Goal: Navigation & Orientation: Go to known website

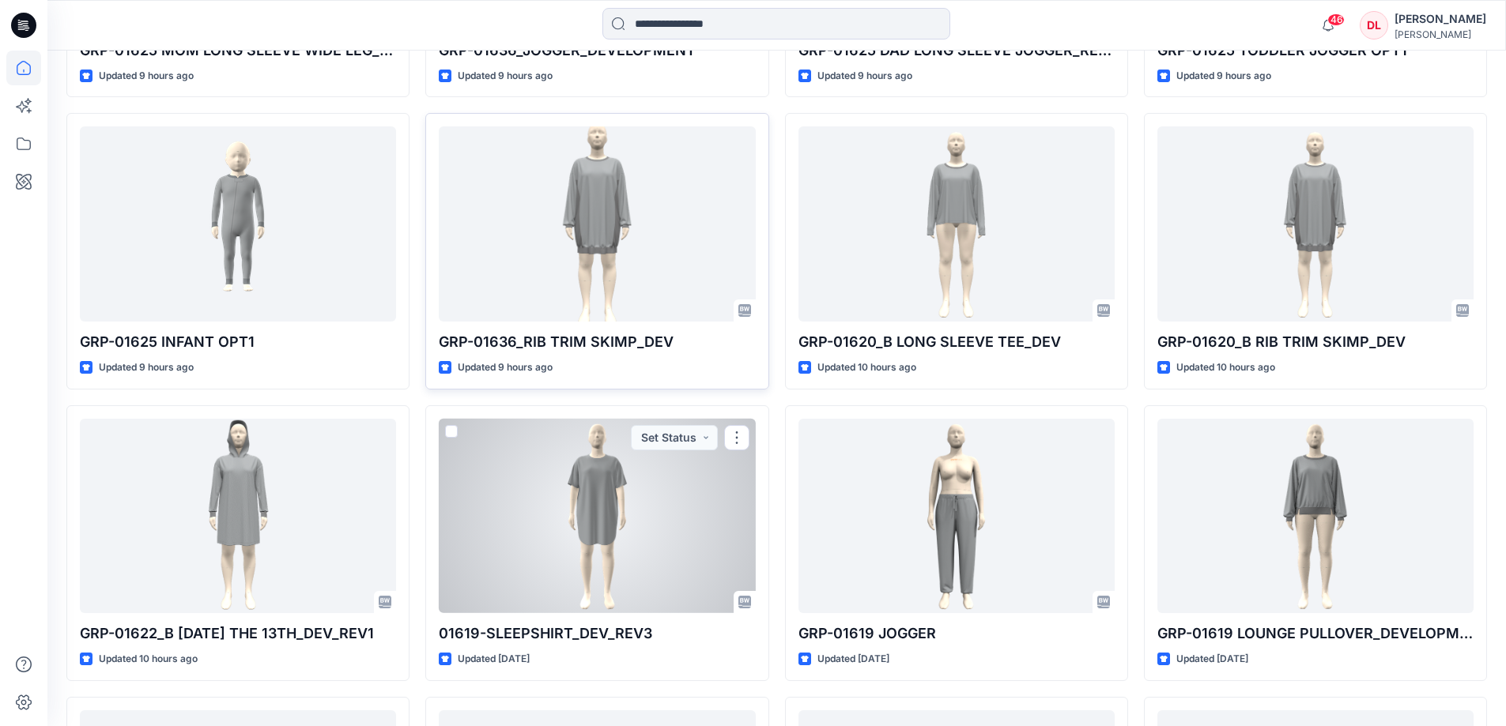
scroll to position [3094, 0]
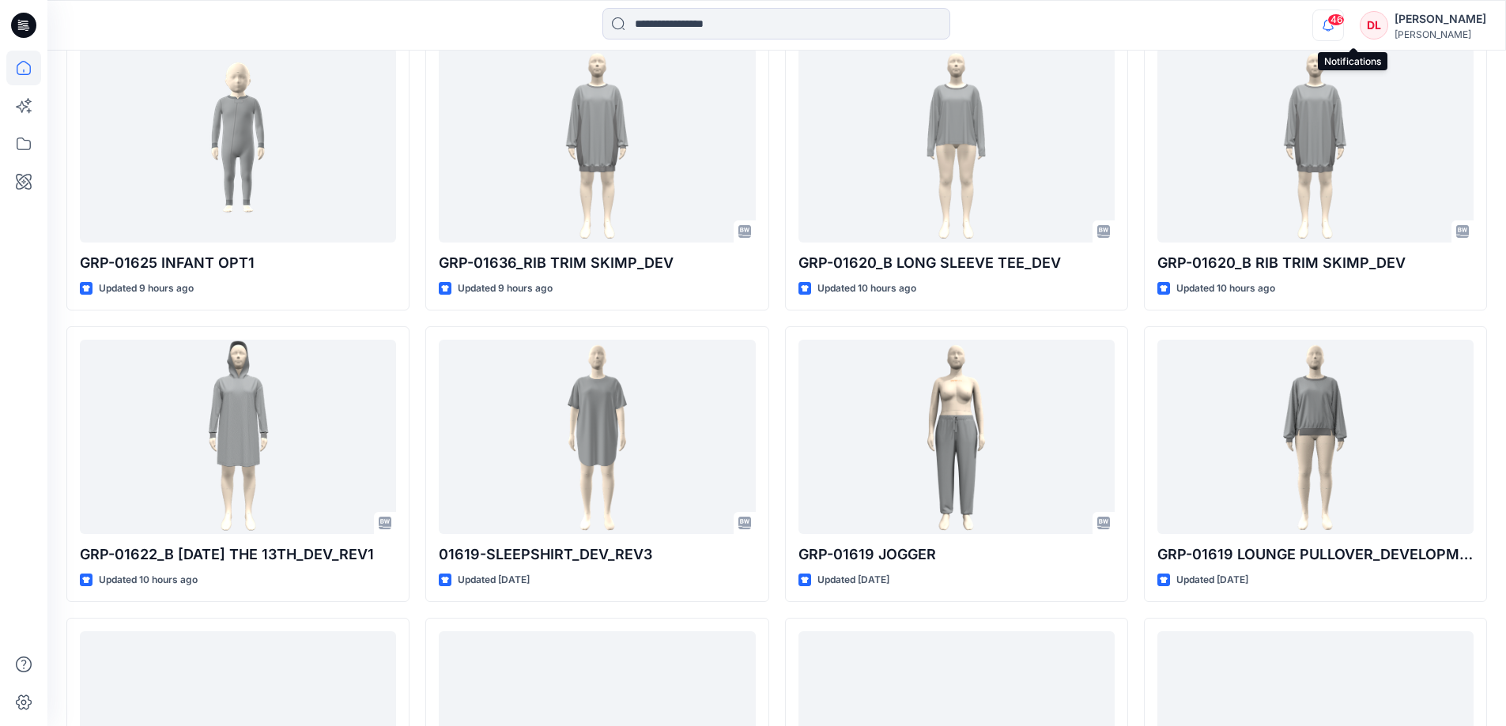
click at [1343, 29] on icon "button" at bounding box center [1328, 25] width 30 height 32
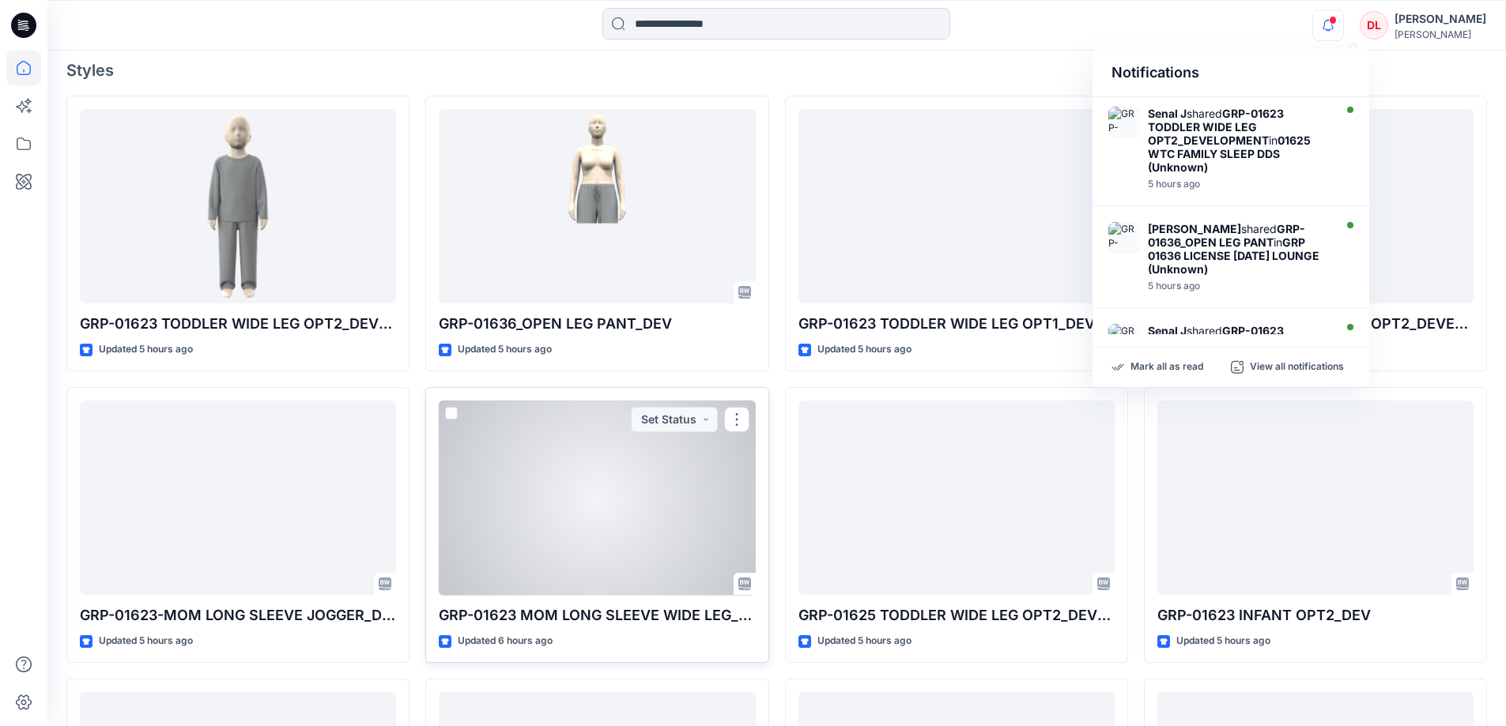
scroll to position [91, 0]
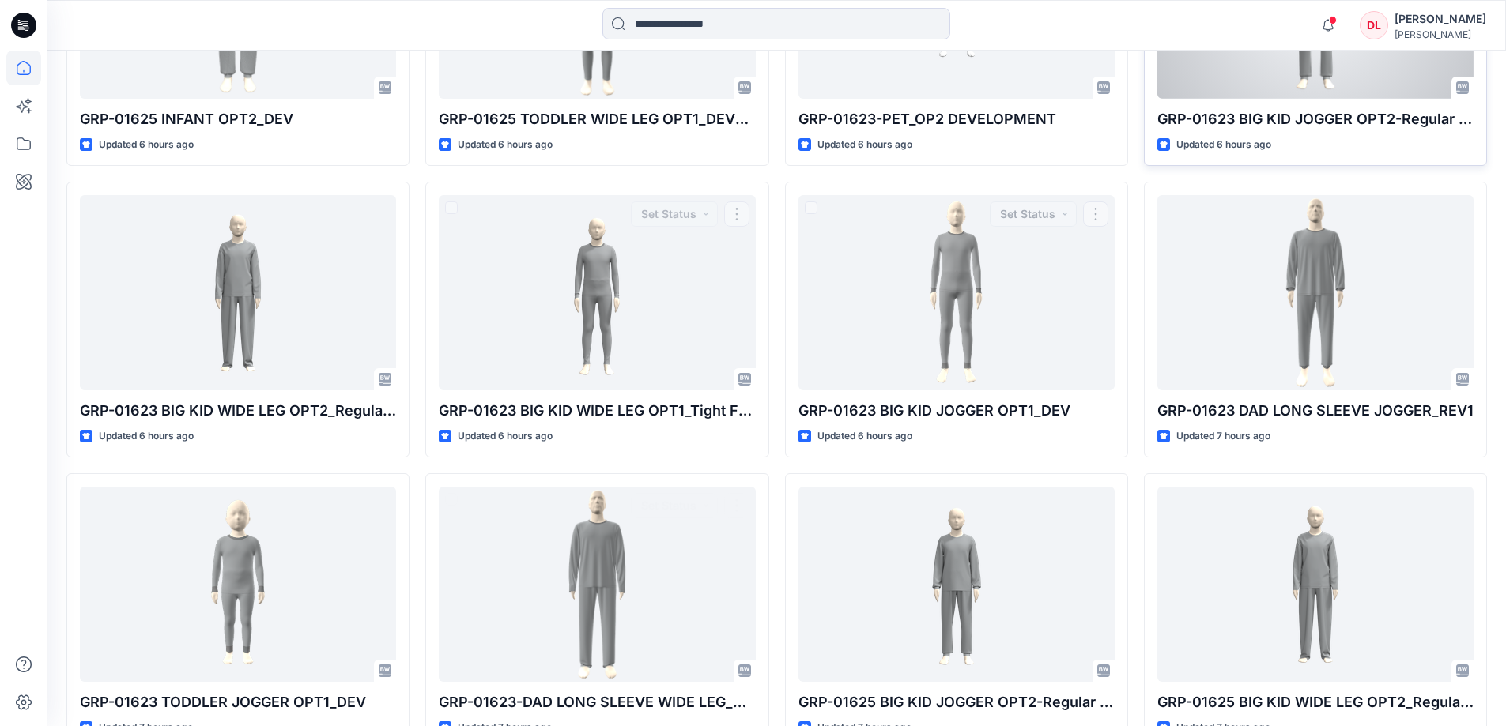
scroll to position [1192, 0]
